Goal: Information Seeking & Learning: Learn about a topic

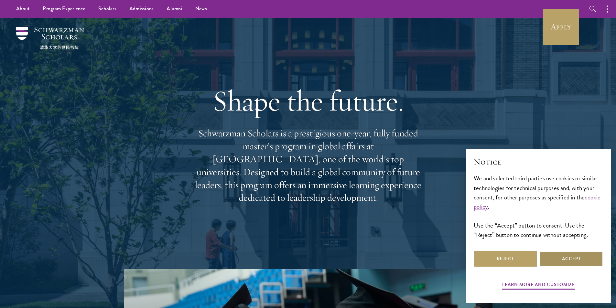
click at [574, 262] on button "Accept" at bounding box center [571, 259] width 63 height 16
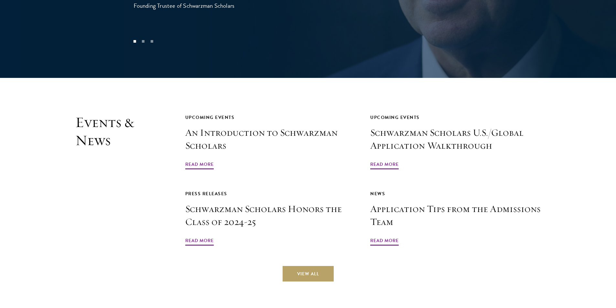
scroll to position [1520, 0]
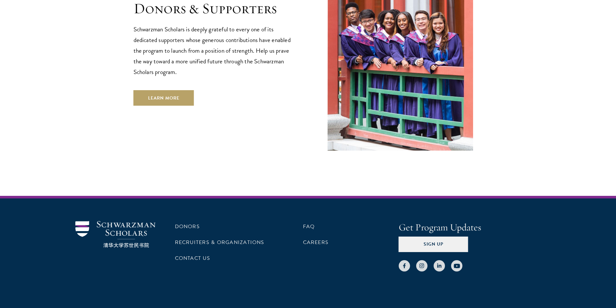
scroll to position [1872, 0]
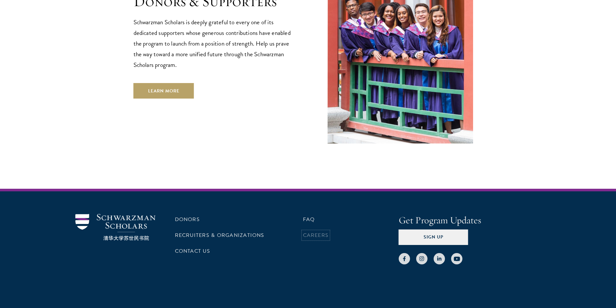
click at [308, 232] on link "Careers" at bounding box center [316, 236] width 26 height 8
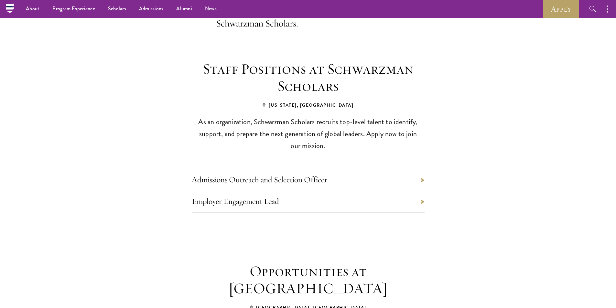
scroll to position [226, 0]
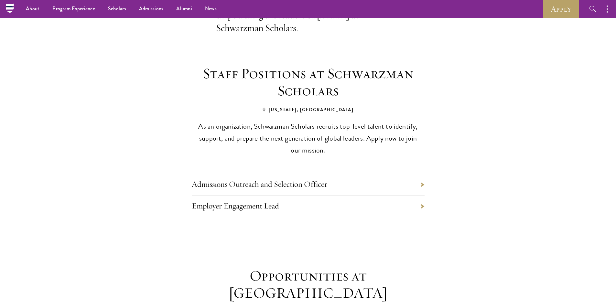
click at [423, 196] on li "Employer Engagement Lead" at bounding box center [308, 207] width 233 height 22
click at [276, 201] on link "Employer Engagement Lead" at bounding box center [235, 206] width 87 height 10
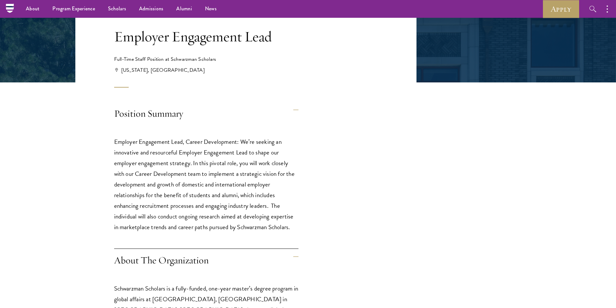
scroll to position [97, 0]
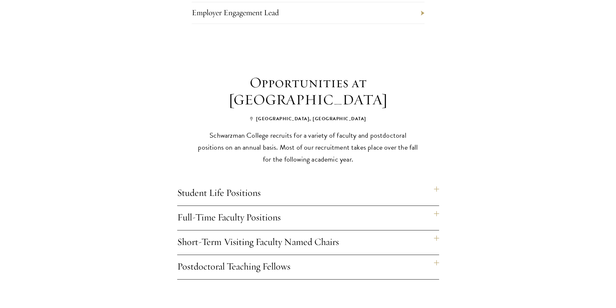
scroll to position [421, 0]
click at [245, 182] on h4 "Student Life Positions" at bounding box center [308, 193] width 262 height 24
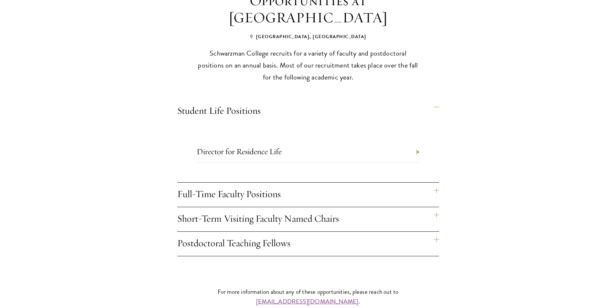
scroll to position [518, 0]
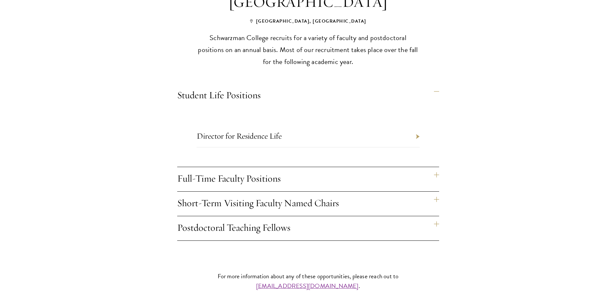
click at [435, 167] on h4 "Full-Time Faculty Positions" at bounding box center [308, 179] width 262 height 24
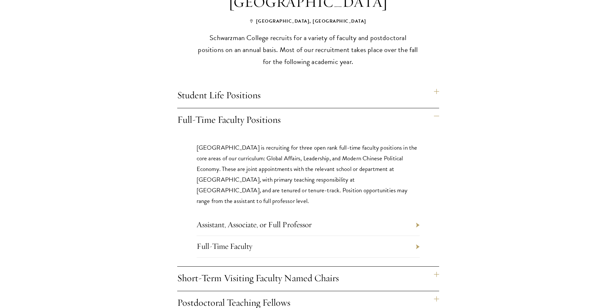
click at [437, 108] on h4 "Full-Time Faculty Positions" at bounding box center [308, 120] width 262 height 24
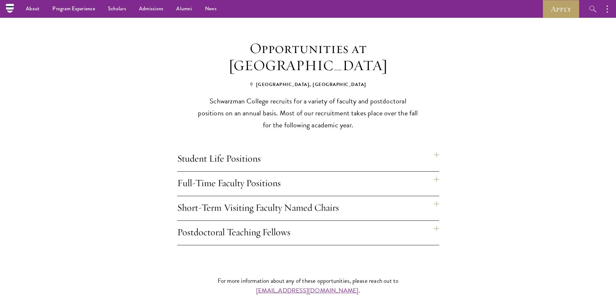
scroll to position [453, 0]
click at [437, 148] on h4 "Student Life Positions" at bounding box center [308, 160] width 262 height 24
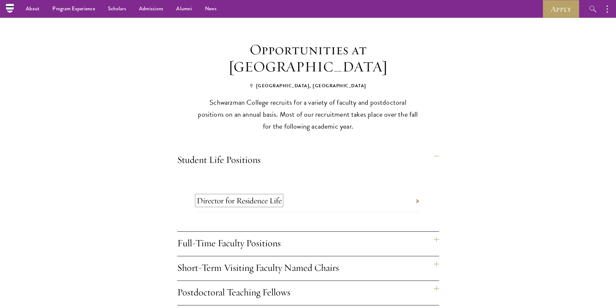
click at [252, 196] on link "Director for Residence Life" at bounding box center [239, 201] width 85 height 10
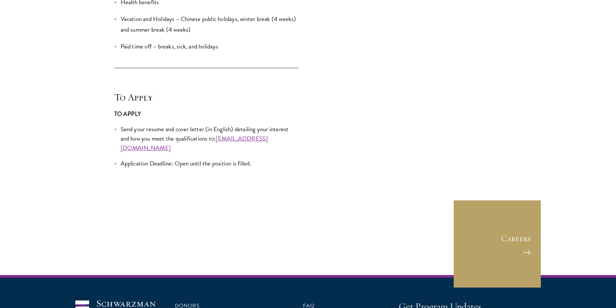
scroll to position [1941, 0]
